Goal: Transaction & Acquisition: Register for event/course

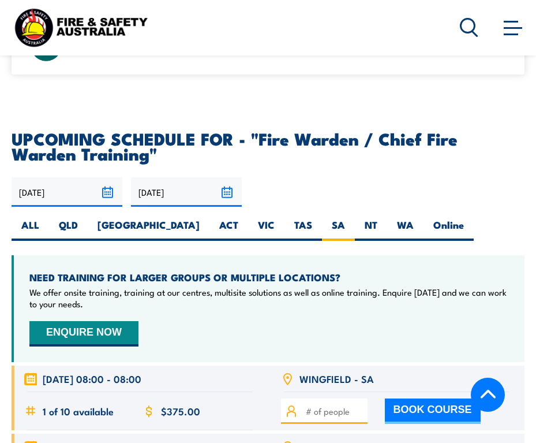
scroll to position [2120, 0]
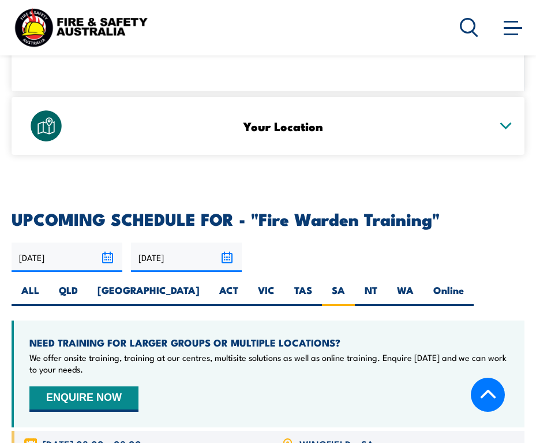
scroll to position [2079, 0]
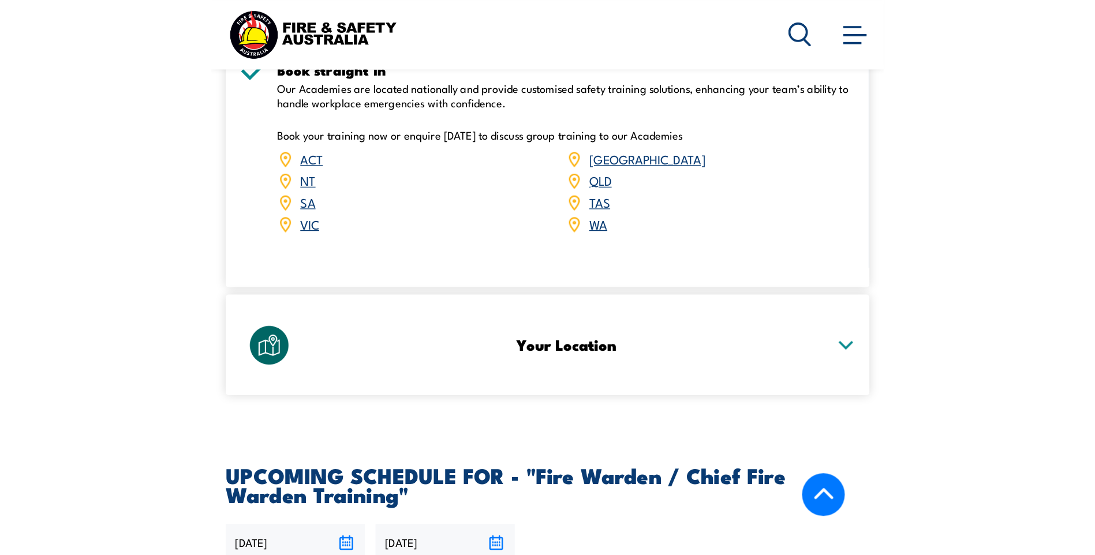
scroll to position [2045, 0]
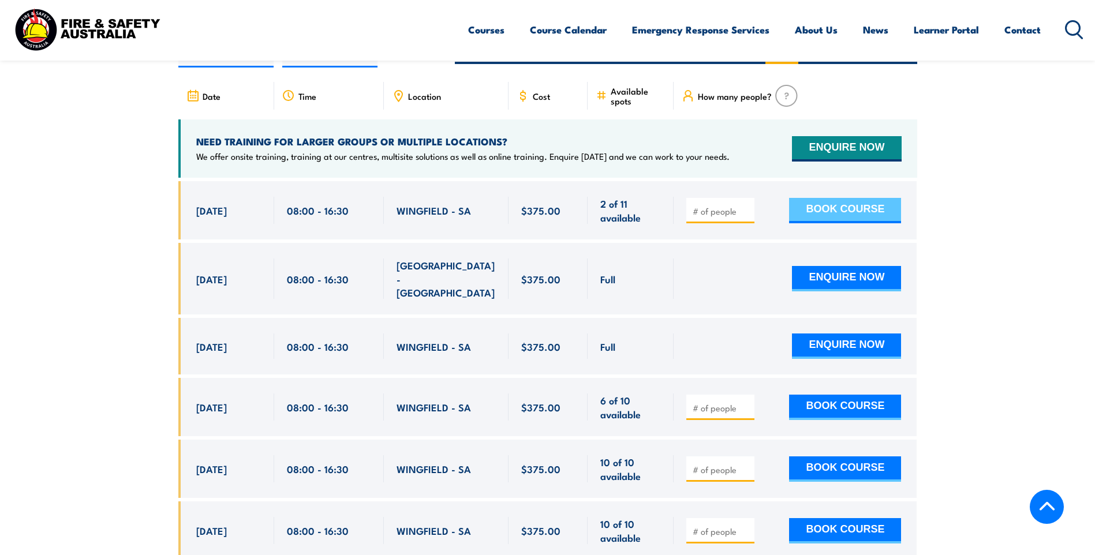
click at [536, 208] on button "BOOK COURSE" at bounding box center [845, 210] width 112 height 25
click at [536, 207] on input "number" at bounding box center [722, 212] width 58 height 12
click at [536, 207] on input "1" at bounding box center [722, 212] width 58 height 12
click at [536, 210] on input "1" at bounding box center [722, 212] width 58 height 12
click at [536, 211] on input "1" at bounding box center [722, 212] width 58 height 12
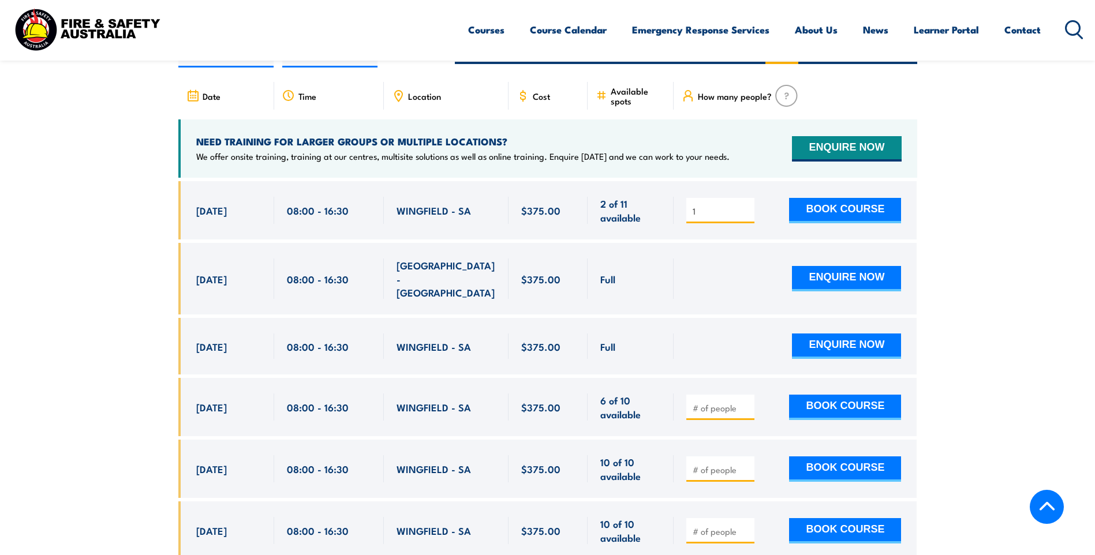
click at [536, 207] on input "1" at bounding box center [722, 212] width 58 height 12
type input "2"
click at [536, 206] on input "2" at bounding box center [722, 212] width 58 height 12
click at [536, 207] on button "BOOK COURSE" at bounding box center [845, 210] width 112 height 25
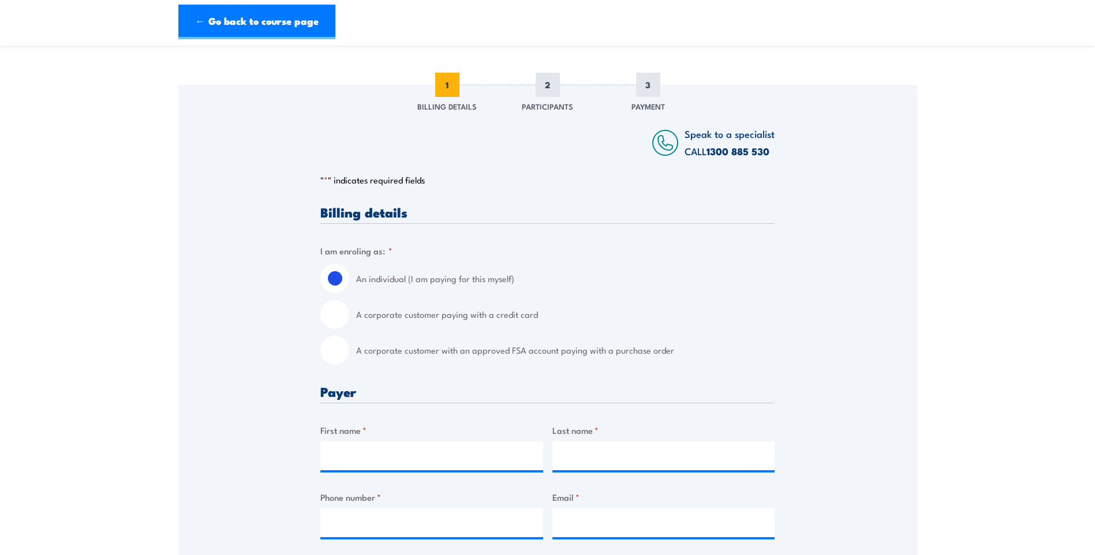
scroll to position [173, 0]
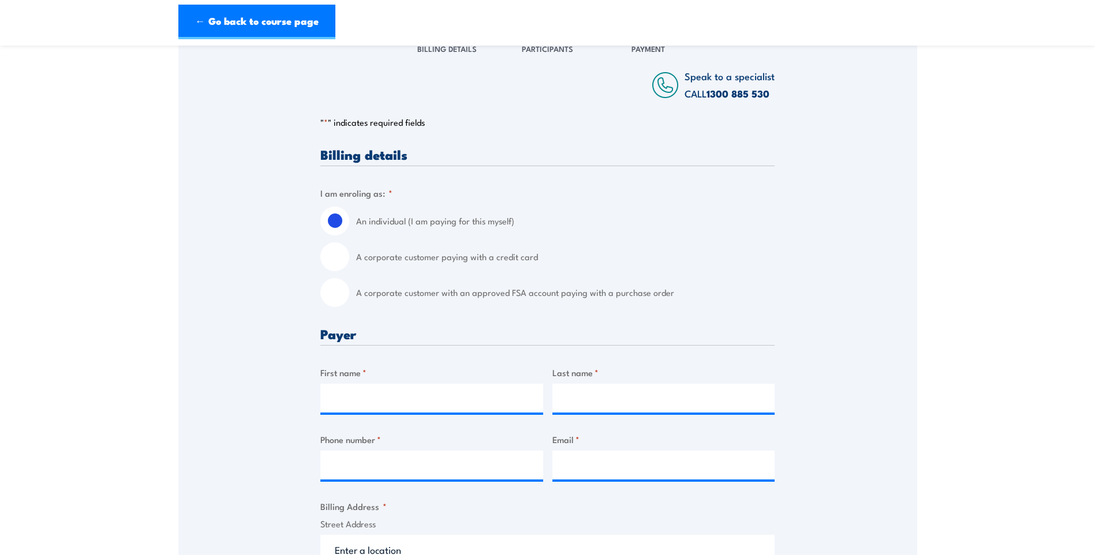
click at [340, 259] on input "A corporate customer paying with a credit card" at bounding box center [334, 257] width 29 height 29
radio input "true"
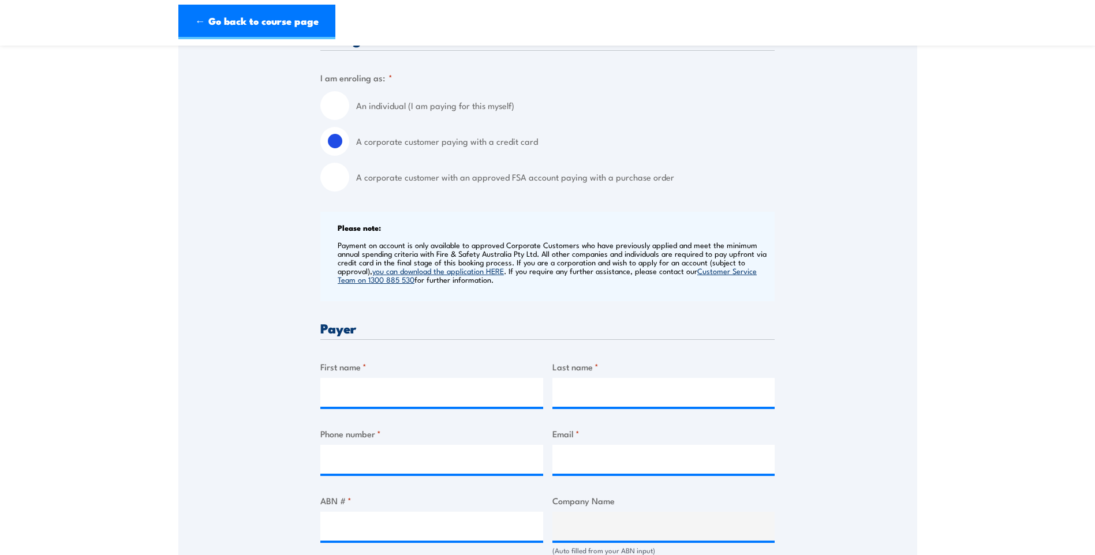
scroll to position [346, 0]
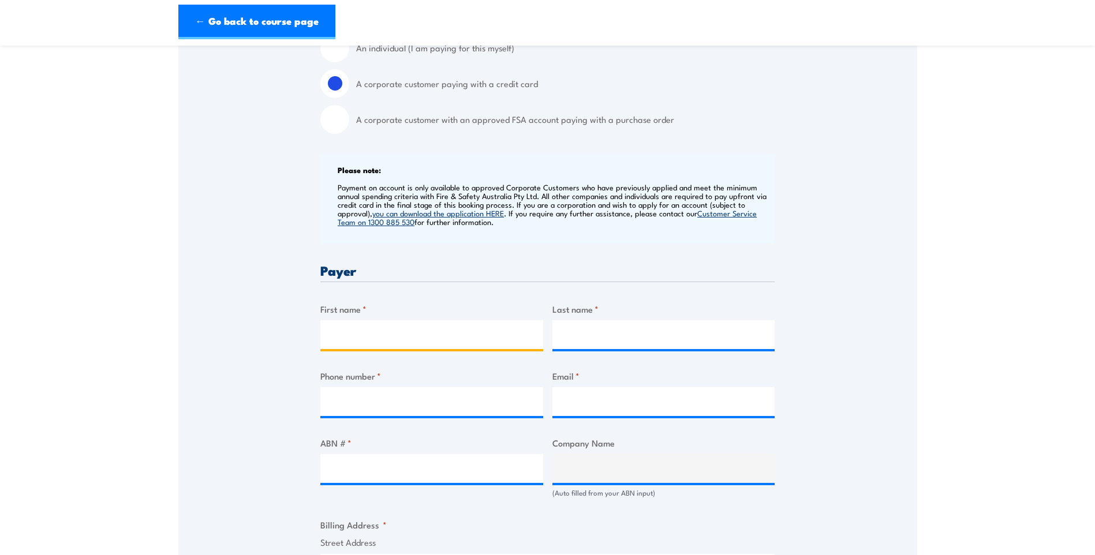
click at [370, 335] on input "First name *" at bounding box center [431, 334] width 223 height 29
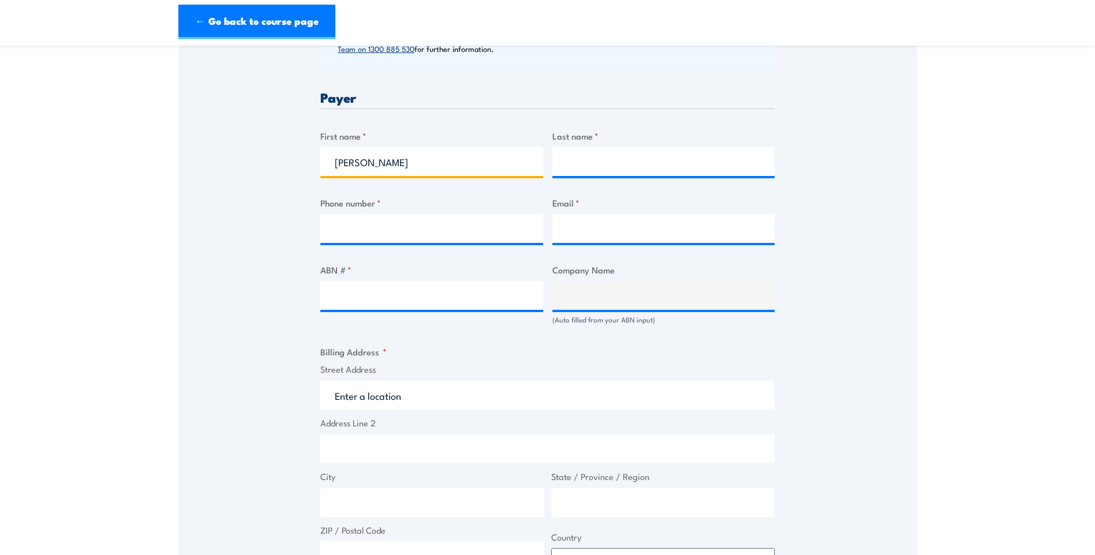
type input "Joanne"
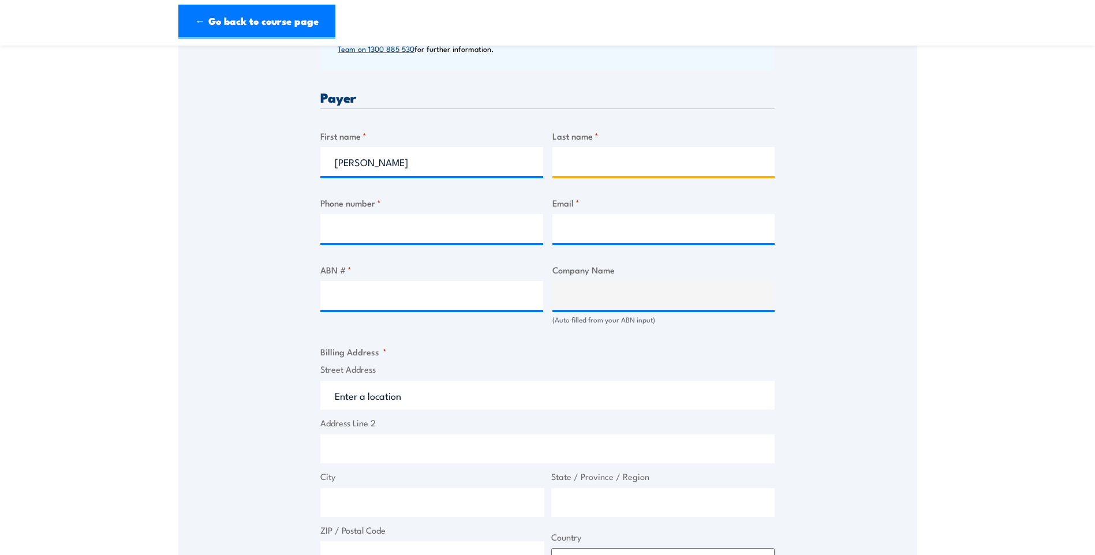
click at [557, 158] on input "Last name *" at bounding box center [664, 161] width 223 height 29
type input "Nardinocchi"
click at [385, 228] on input "Phone number *" at bounding box center [431, 228] width 223 height 29
type input "0433821030"
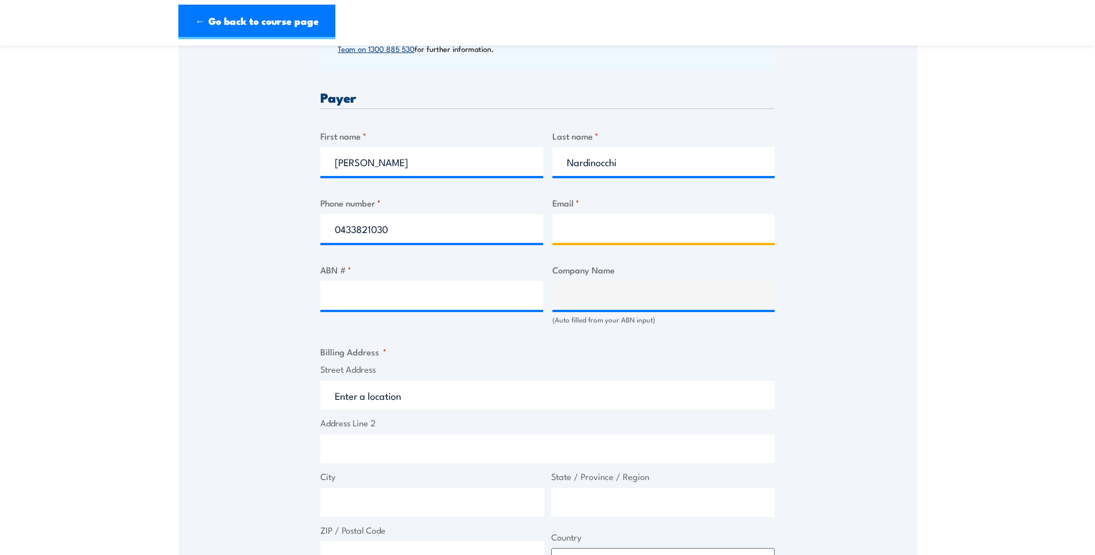
type input "jo@centina.com.au"
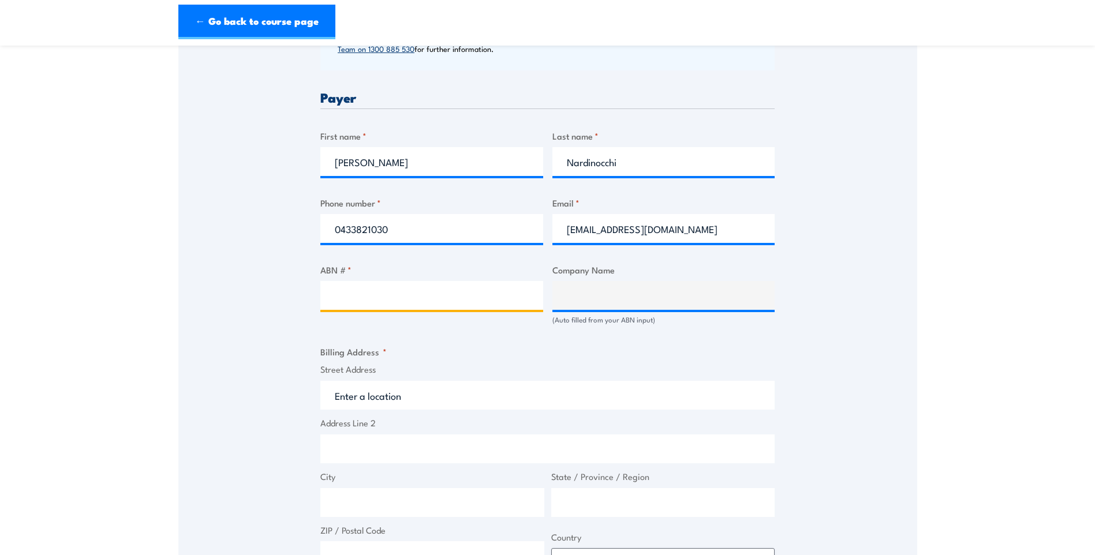
click at [368, 295] on input "ABN # *" at bounding box center [431, 295] width 223 height 29
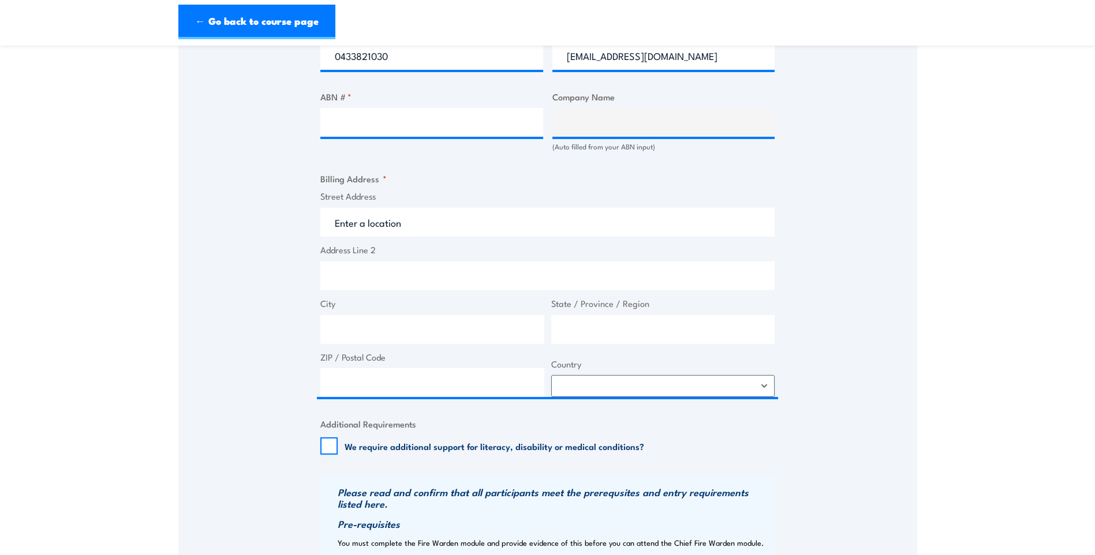
scroll to position [577, 0]
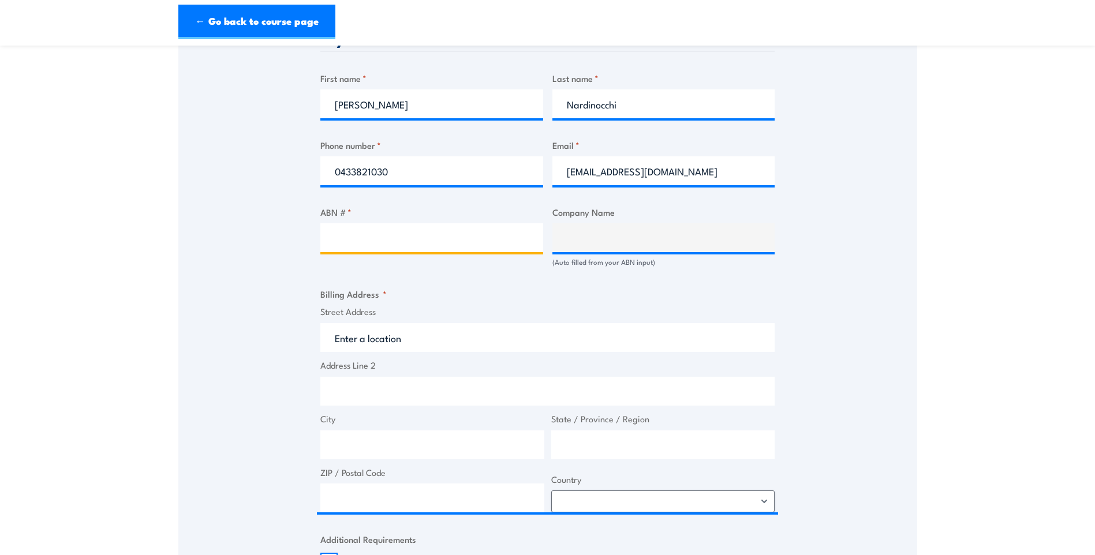
click at [359, 236] on input "ABN # *" at bounding box center [431, 237] width 223 height 29
type input "44124637967"
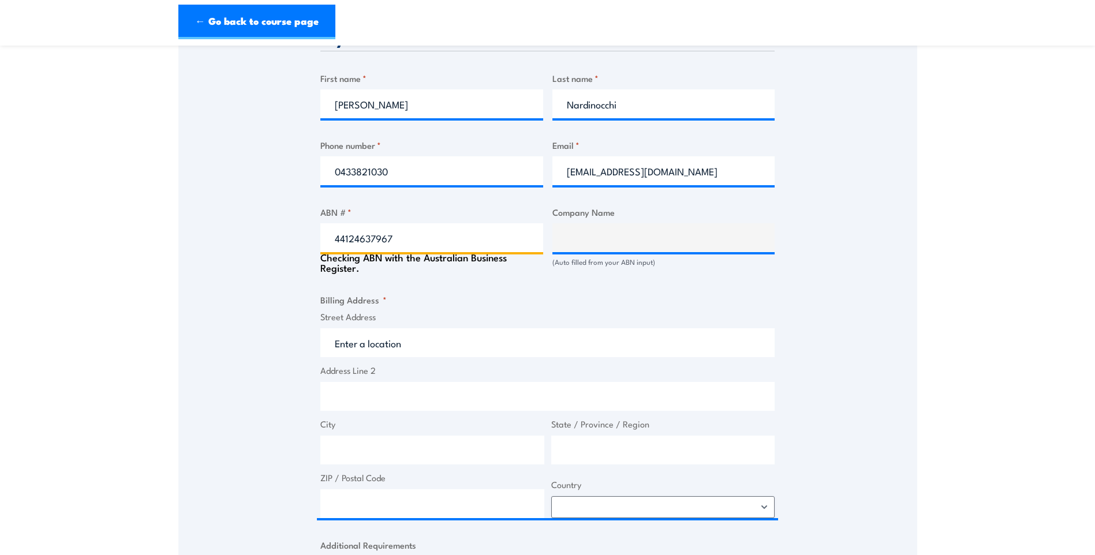
type input "CENTINA GROUP PTY LTD"
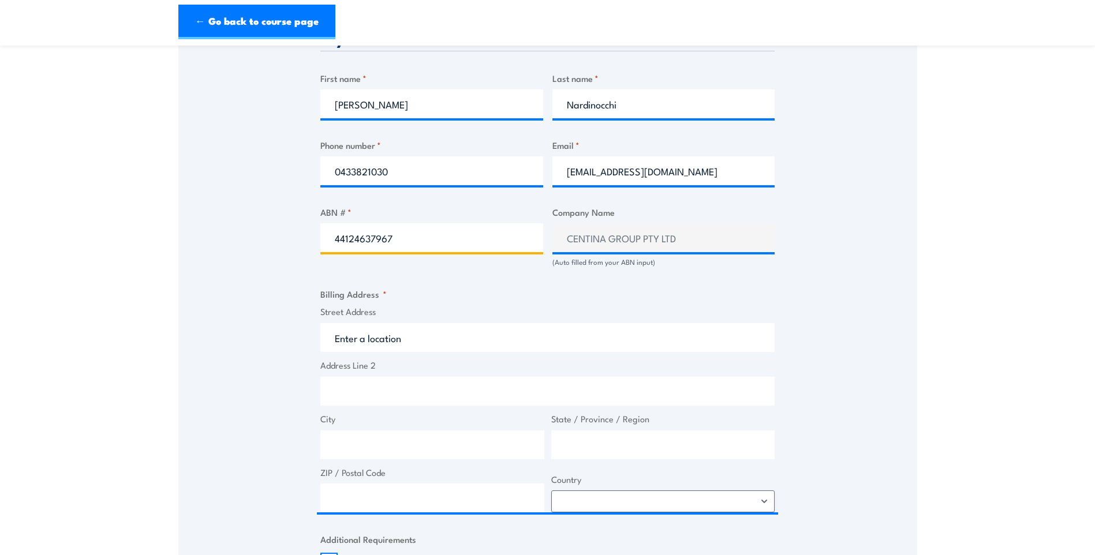
type input "44124637967"
click at [408, 301] on fieldset "Billing Address * Street Address Address Line 2 City State / Province / Region …" at bounding box center [547, 400] width 454 height 225
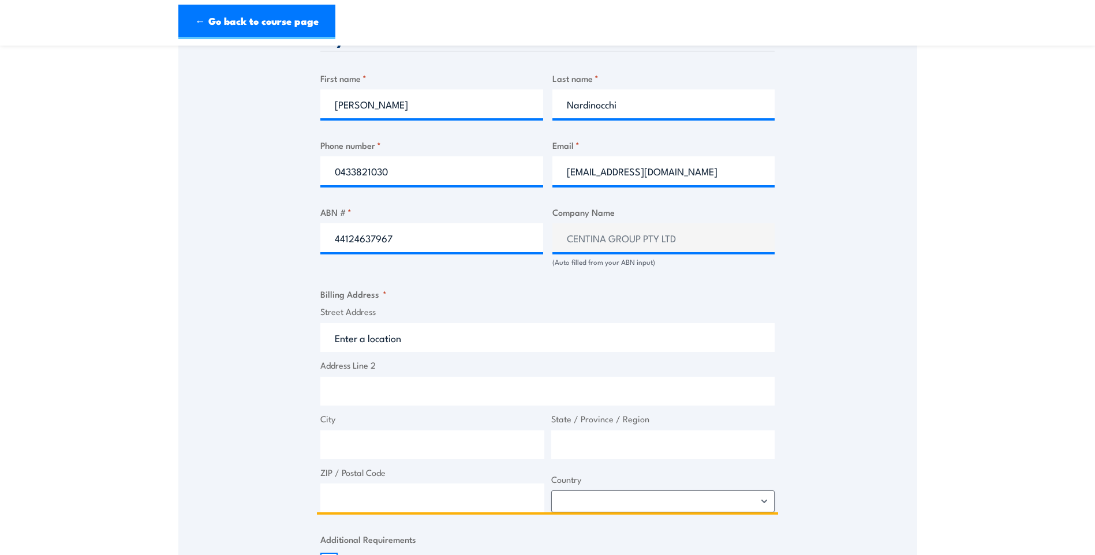
click at [415, 334] on input "Street Address" at bounding box center [547, 337] width 454 height 29
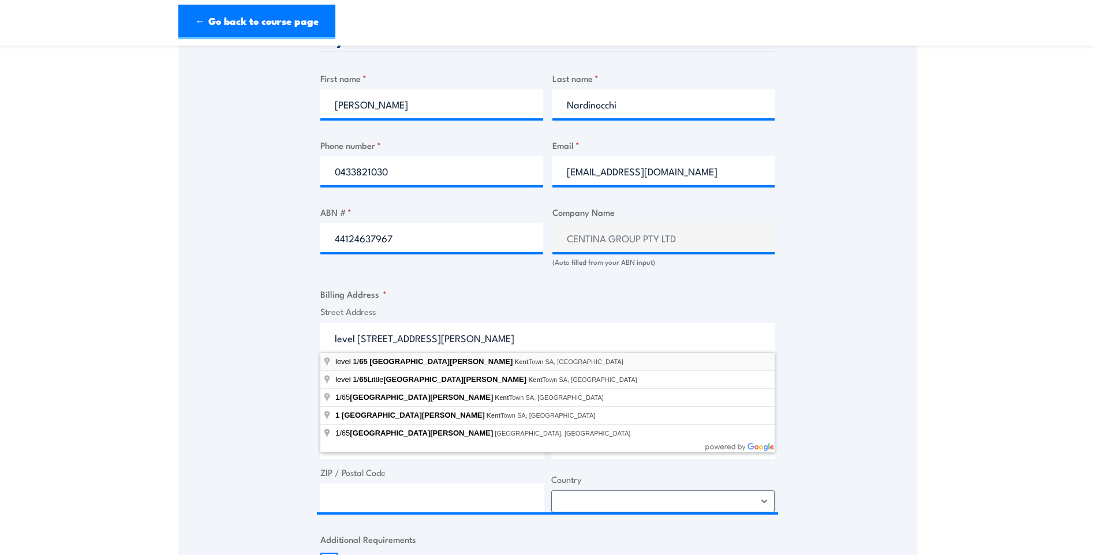
type input "level 1/65 King William Street, Kent Town SA, Australia"
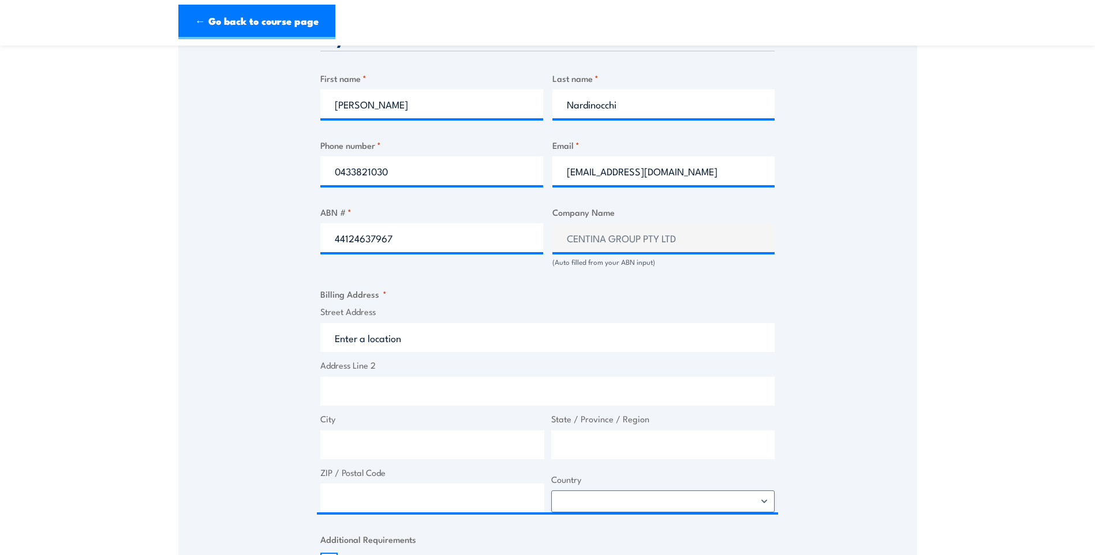
type input "65 King William St"
type input "Kent Town"
type input "South Australia"
type input "5067"
select select "Australia"
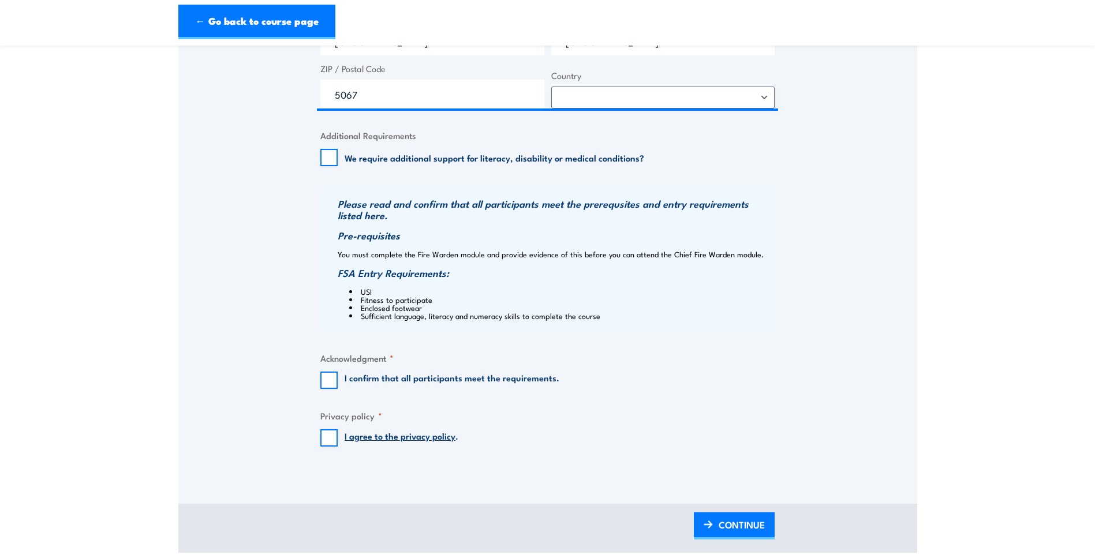
scroll to position [1039, 0]
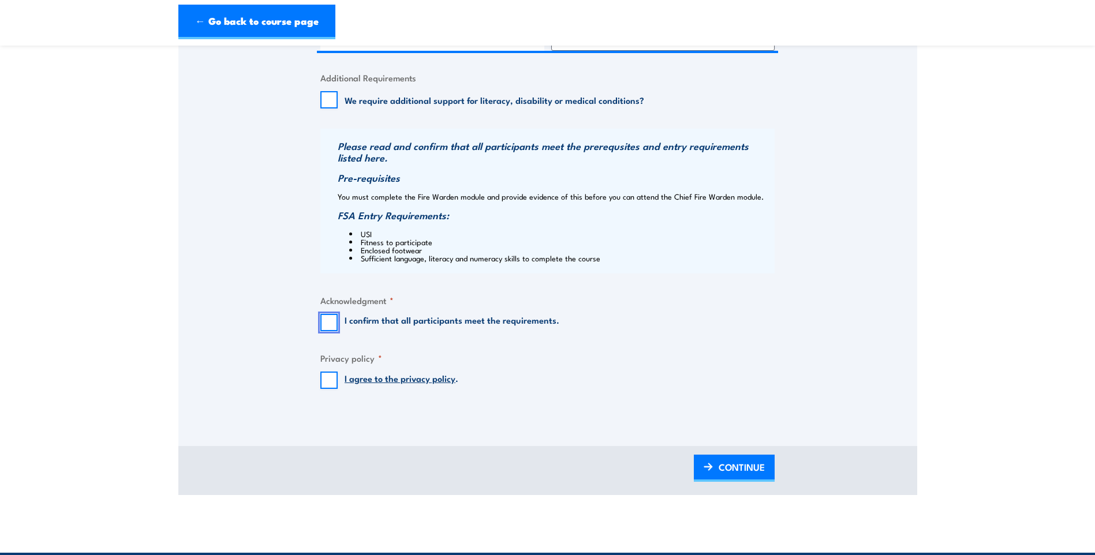
click at [327, 321] on input "I confirm that all participants meet the requirements." at bounding box center [328, 322] width 17 height 17
checkbox input "true"
click at [331, 379] on input "I agree to the privacy policy ." at bounding box center [328, 380] width 17 height 17
checkbox input "true"
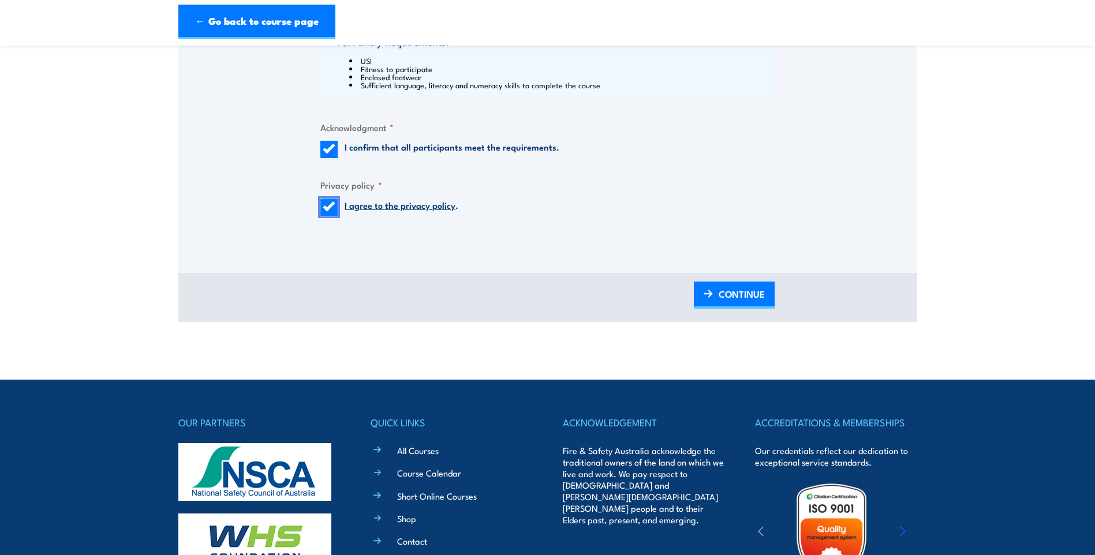
scroll to position [1270, 0]
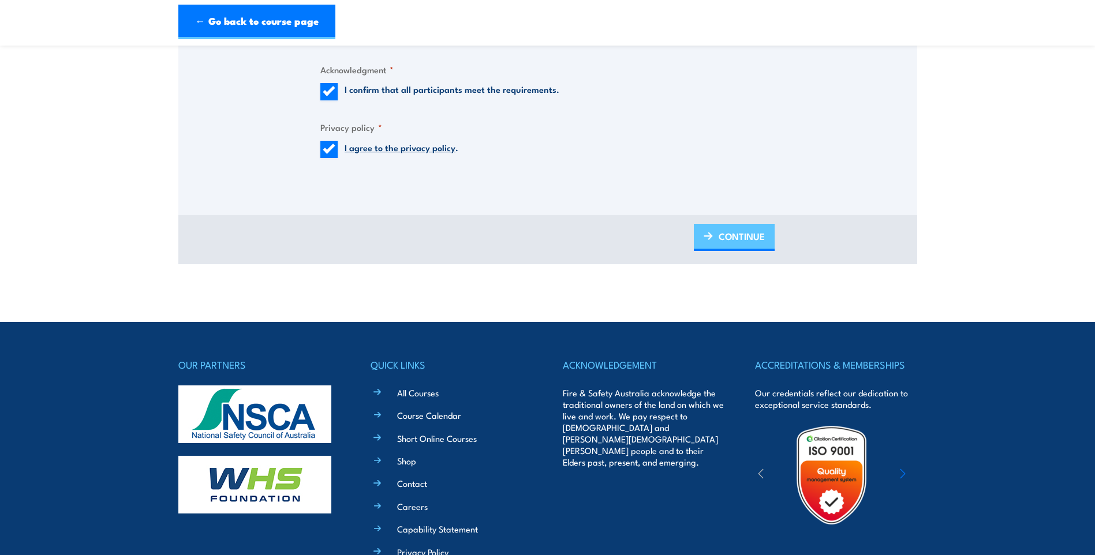
click at [736, 238] on span "CONTINUE" at bounding box center [742, 236] width 46 height 31
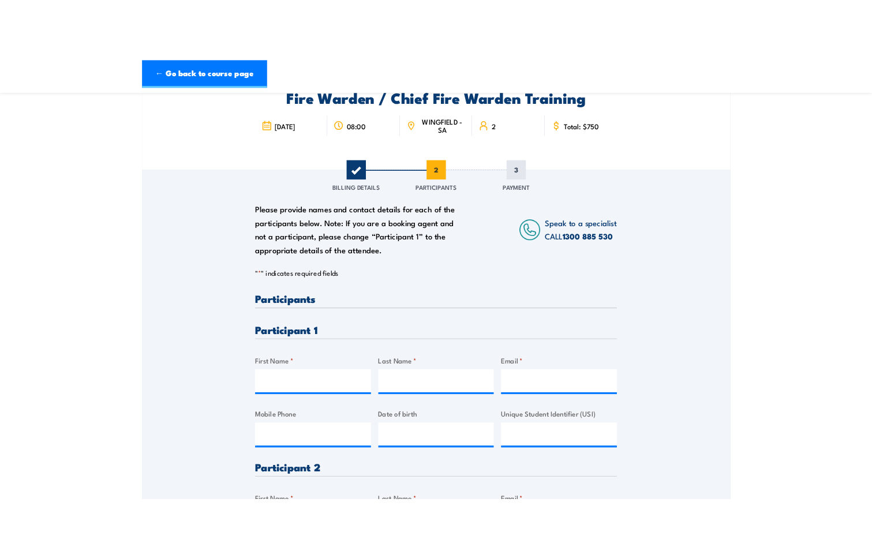
scroll to position [173, 0]
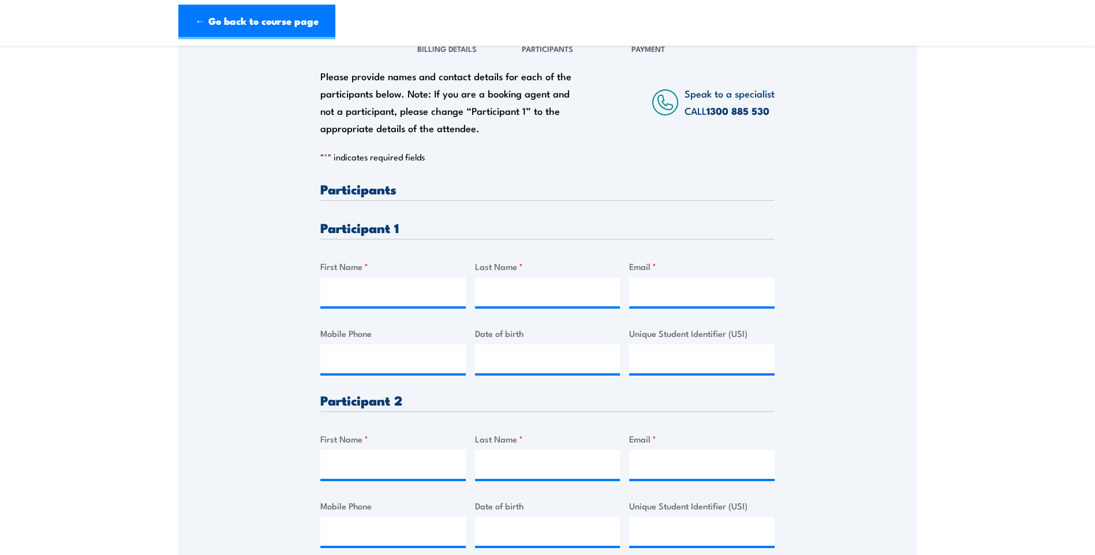
click at [380, 194] on h3 "Participants" at bounding box center [547, 188] width 454 height 13
click at [365, 292] on input "First Name *" at bounding box center [393, 292] width 146 height 29
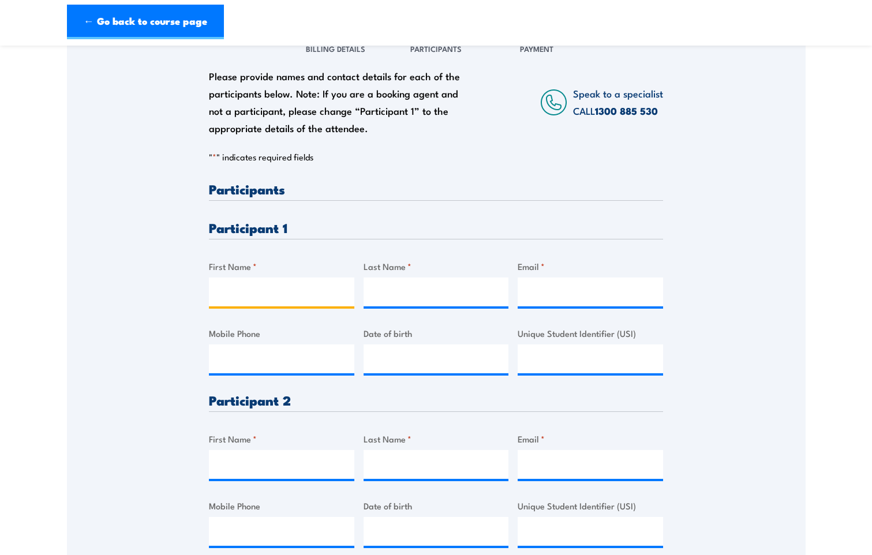
click at [273, 289] on input "First Name *" at bounding box center [282, 292] width 146 height 29
type input "Joanne"
click at [389, 281] on input "Last Name *" at bounding box center [437, 292] width 146 height 29
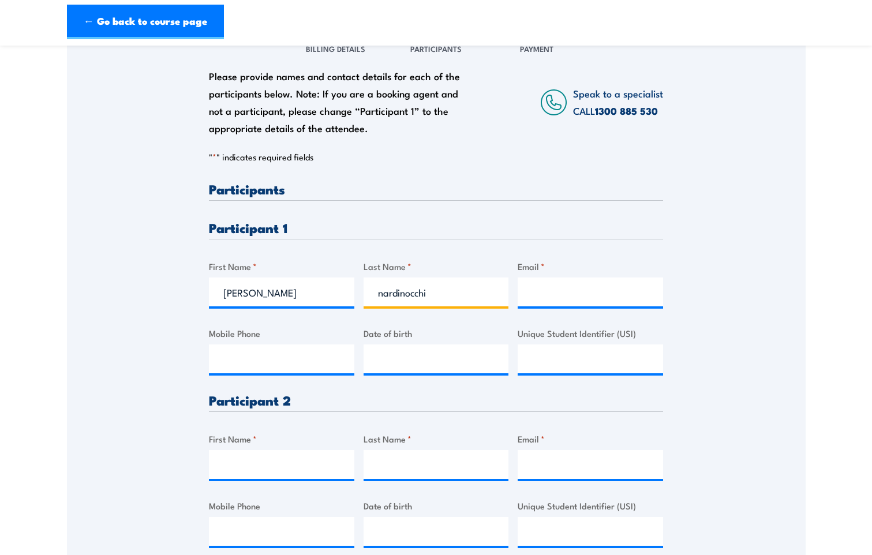
type input "nardinocchi"
click at [566, 293] on input "Email *" at bounding box center [591, 292] width 146 height 29
type input "jo@centina.com.au"
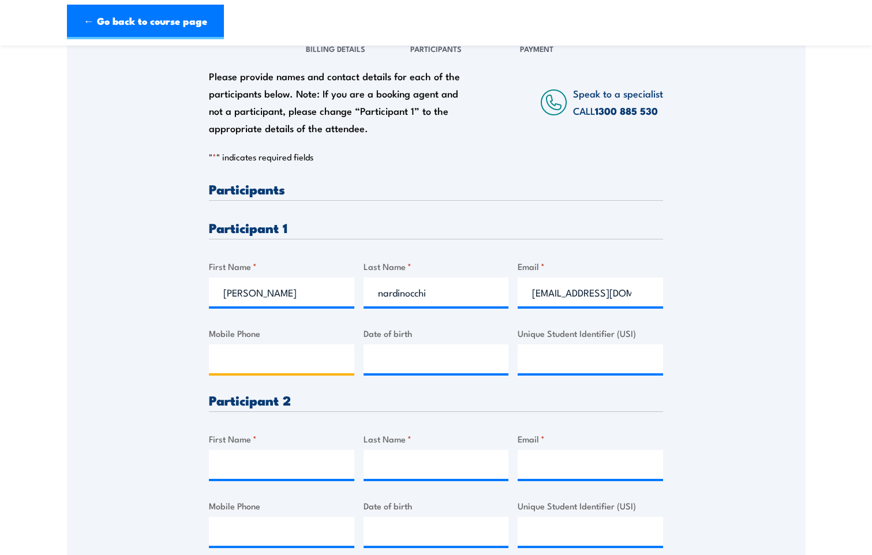
type input "0433821030"
click at [404, 365] on input "__/__/____" at bounding box center [437, 359] width 146 height 29
type input "19/05/1978"
click at [561, 367] on input "Unique Student Identifier (USI)" at bounding box center [591, 359] width 146 height 29
click at [252, 472] on input "First Name *" at bounding box center [282, 464] width 146 height 29
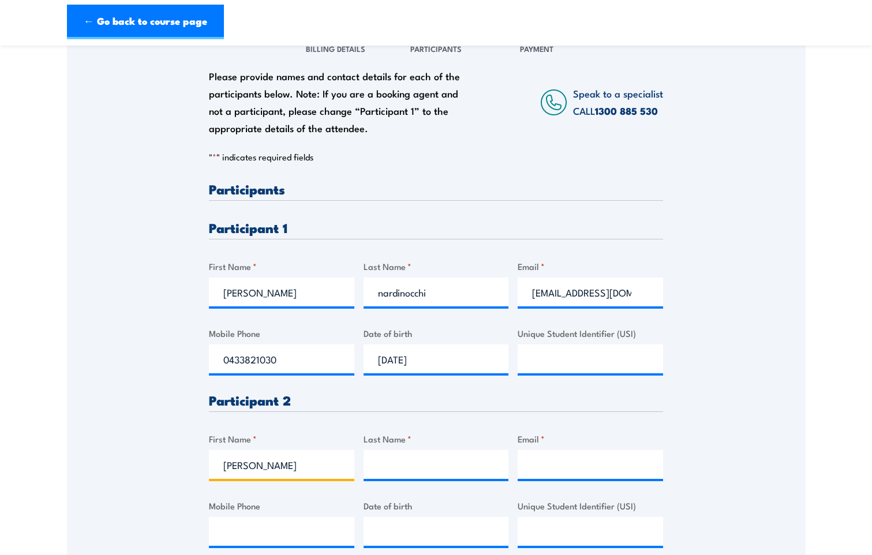
type input "Rebecca"
type input "Clutterbuck"
type input "rebecca@centina.com.au"
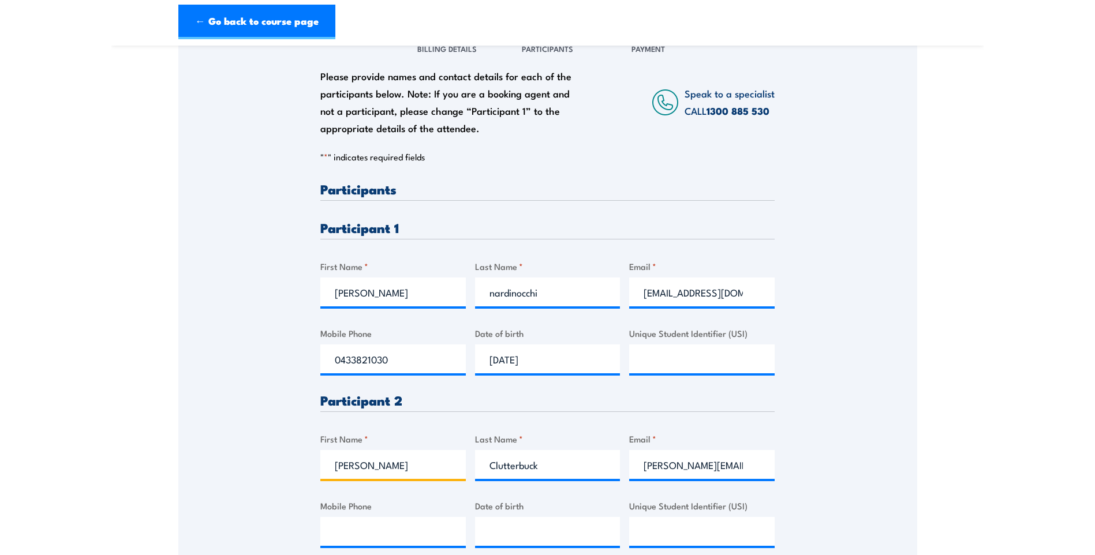
scroll to position [289, 0]
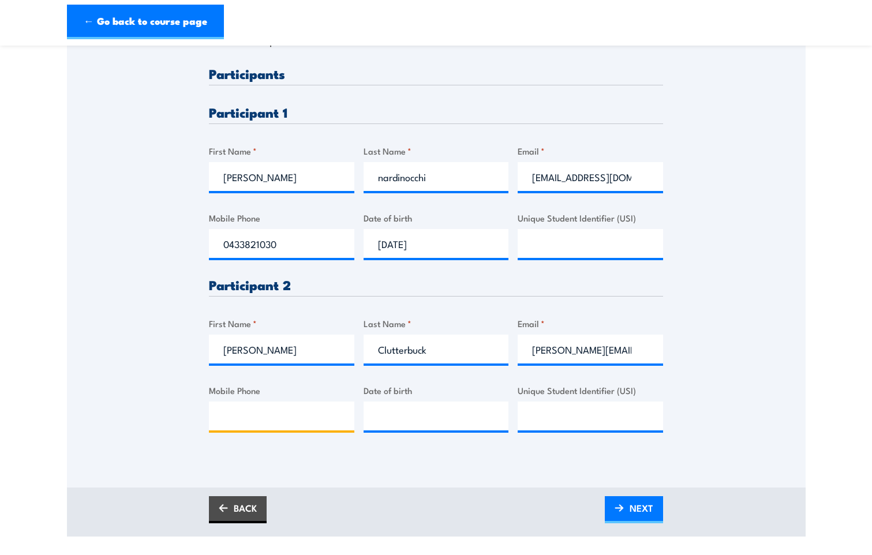
click at [248, 418] on input "Mobile Phone" at bounding box center [282, 416] width 146 height 29
click at [471, 424] on input "Date of birth" at bounding box center [437, 416] width 146 height 29
type input "__/__/____"
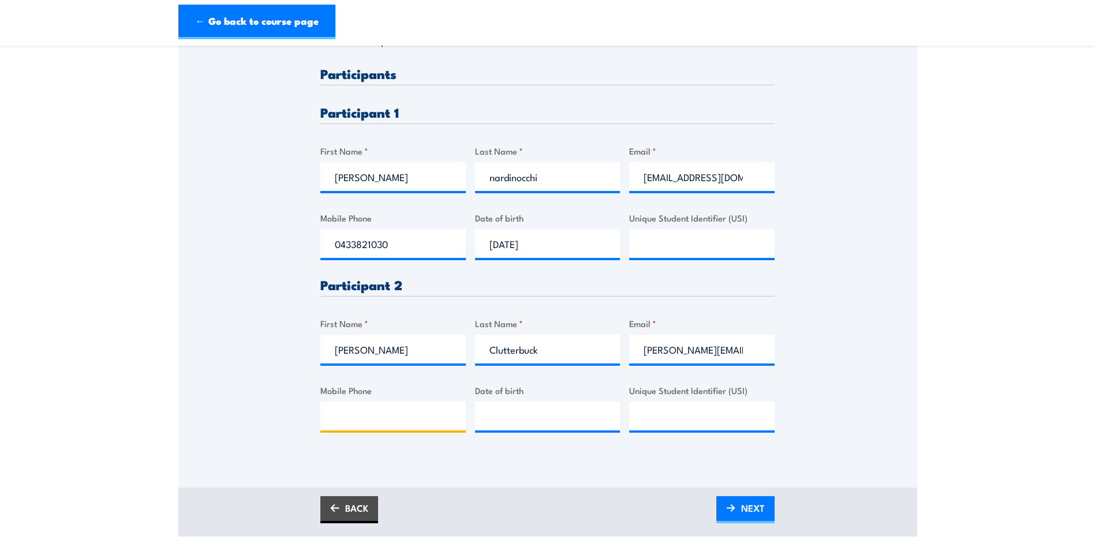
click at [363, 409] on input "Mobile Phone" at bounding box center [393, 416] width 146 height 29
click at [278, 391] on div "Please provide names and contact details for each of the participants below. No…" at bounding box center [547, 184] width 739 height 544
click at [364, 417] on input "Mobile Phone" at bounding box center [393, 416] width 146 height 29
click at [909, 142] on div "Please provide names and contact details for each of the participants below. No…" at bounding box center [547, 184] width 739 height 544
click at [367, 416] on input "Mobile Phone" at bounding box center [393, 416] width 146 height 29
